Goal: Task Accomplishment & Management: Manage account settings

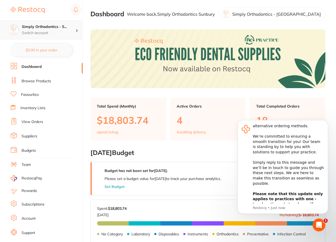
click at [67, 33] on p "Switch account" at bounding box center [49, 32] width 54 height 5
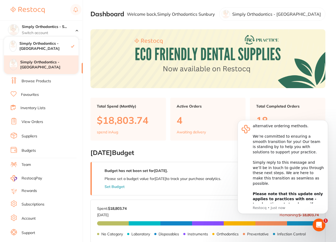
click at [34, 60] on h4 "Simply Orthodontics - [GEOGRAPHIC_DATA]" at bounding box center [49, 65] width 58 height 10
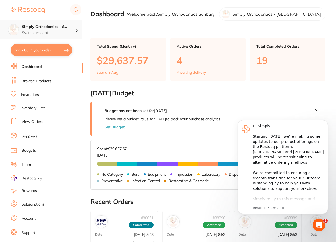
click at [68, 30] on div "Simply Orthodontics - S... Switch account" at bounding box center [49, 29] width 54 height 11
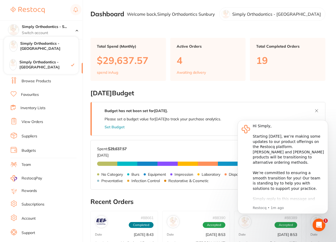
click at [32, 121] on link "View Orders" at bounding box center [33, 121] width 22 height 5
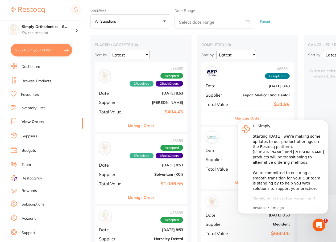
scroll to position [15, 0]
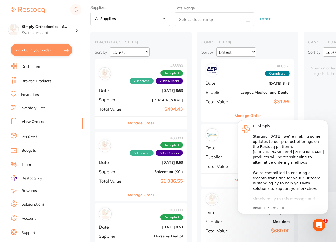
click at [146, 101] on div "# 88390 2 Received 2 Back Orders Accepted Date [DATE] 8:53 Supplier [PERSON_NAM…" at bounding box center [141, 87] width 93 height 57
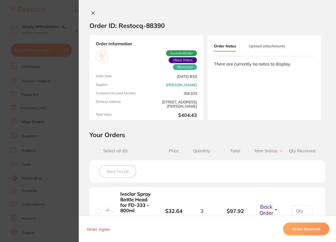
click at [92, 13] on icon at bounding box center [93, 13] width 3 height 3
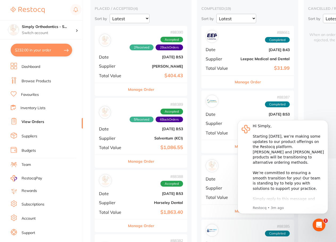
scroll to position [44, 0]
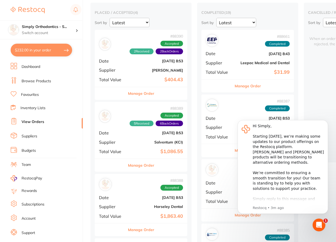
click at [127, 67] on div "# 88390 2 Received 2 Back Orders Accepted Date [DATE] 8:53 Supplier [PERSON_NAM…" at bounding box center [141, 58] width 93 height 57
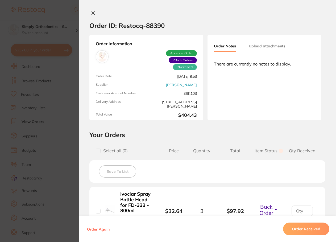
click at [92, 13] on icon at bounding box center [93, 13] width 3 height 3
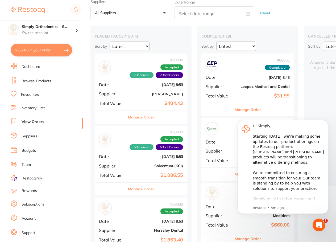
scroll to position [21, 0]
click at [136, 105] on b "$404.43" at bounding box center [156, 103] width 53 height 6
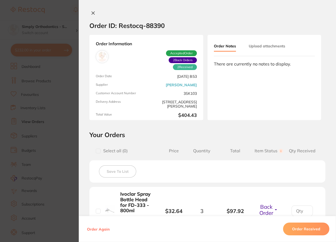
click at [92, 13] on icon at bounding box center [93, 13] width 3 height 3
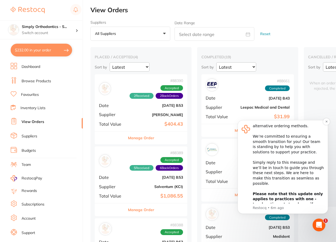
scroll to position [1, 0]
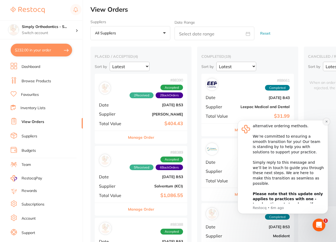
click at [327, 122] on icon "Dismiss notification" at bounding box center [326, 122] width 2 height 2
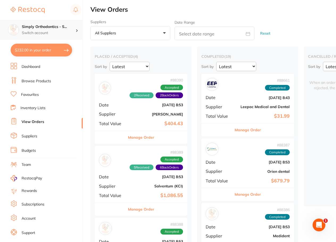
click at [63, 27] on h4 "Simply Orthodontics - S..." at bounding box center [49, 26] width 54 height 5
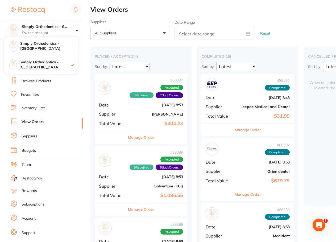
click at [30, 93] on link "Favourites" at bounding box center [30, 94] width 18 height 5
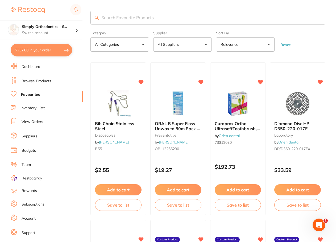
click at [202, 44] on button "All Suppliers" at bounding box center [182, 44] width 59 height 14
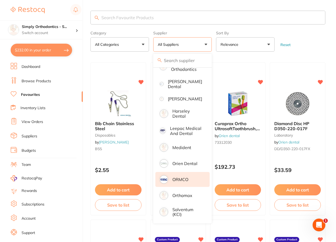
scroll to position [62, 0]
click at [187, 178] on p "ORMCO" at bounding box center [180, 179] width 16 height 5
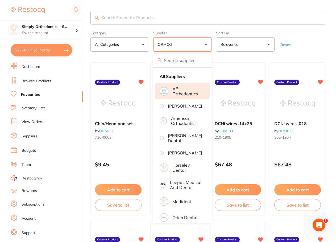
scroll to position [0, 0]
click at [188, 92] on p "AB Orthodontics" at bounding box center [187, 91] width 30 height 10
click at [304, 34] on form "Category All Categories All Categories orthodontics Clear Category false All Ca…" at bounding box center [207, 40] width 235 height 23
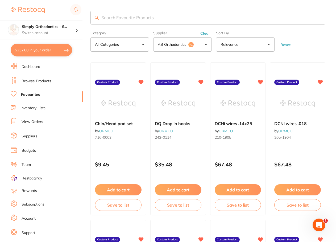
click at [36, 82] on link "Browse Products" at bounding box center [37, 80] width 30 height 5
